Goal: Information Seeking & Learning: Learn about a topic

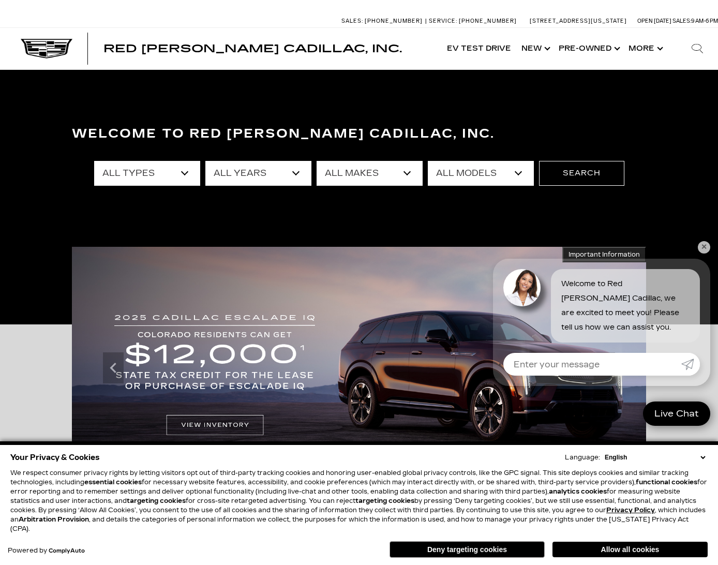
click at [706, 248] on link "✕" at bounding box center [704, 247] width 12 height 12
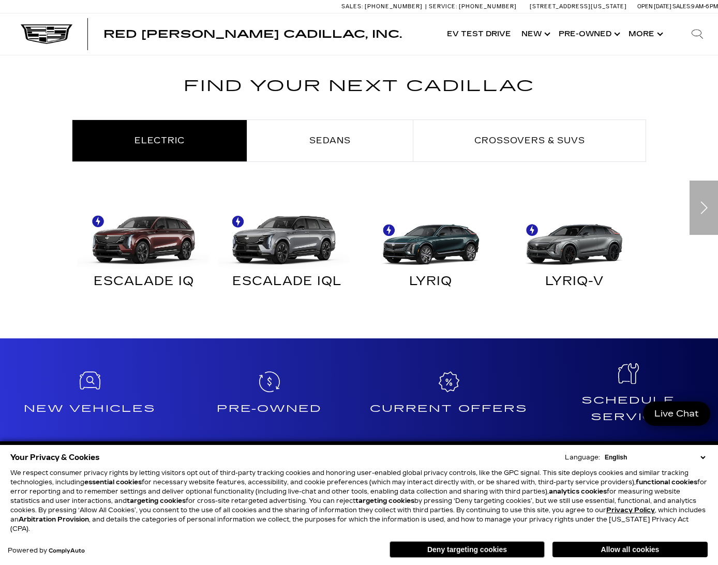
scroll to position [524, 0]
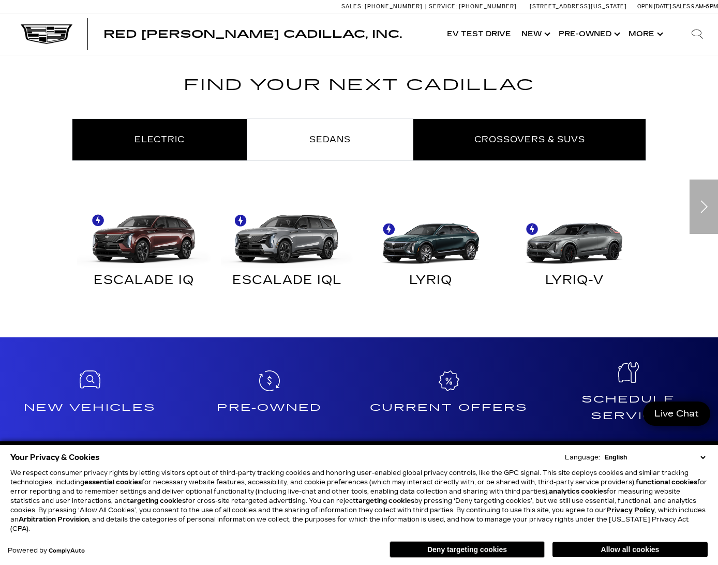
click at [522, 143] on span "Crossovers & SUVs" at bounding box center [529, 140] width 111 height 10
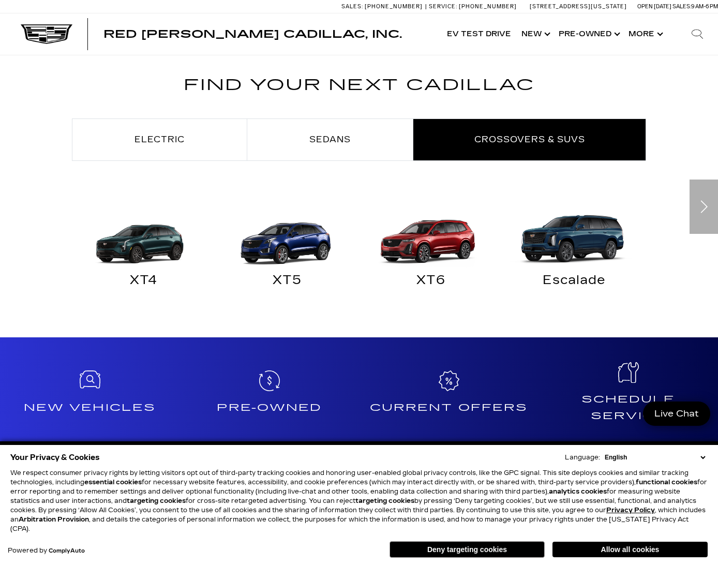
click at [151, 238] on img "Crossovers & SUVs" at bounding box center [141, 234] width 133 height 67
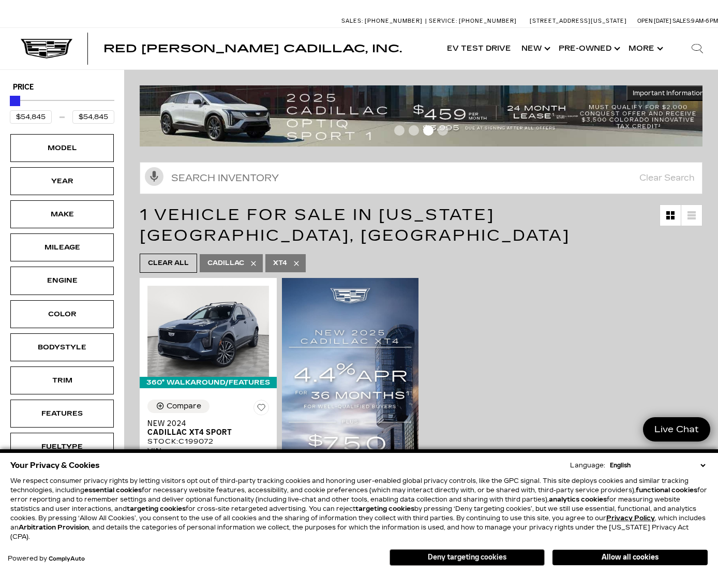
click at [515, 557] on button "Deny targeting cookies" at bounding box center [467, 557] width 155 height 17
